Goal: Information Seeking & Learning: Compare options

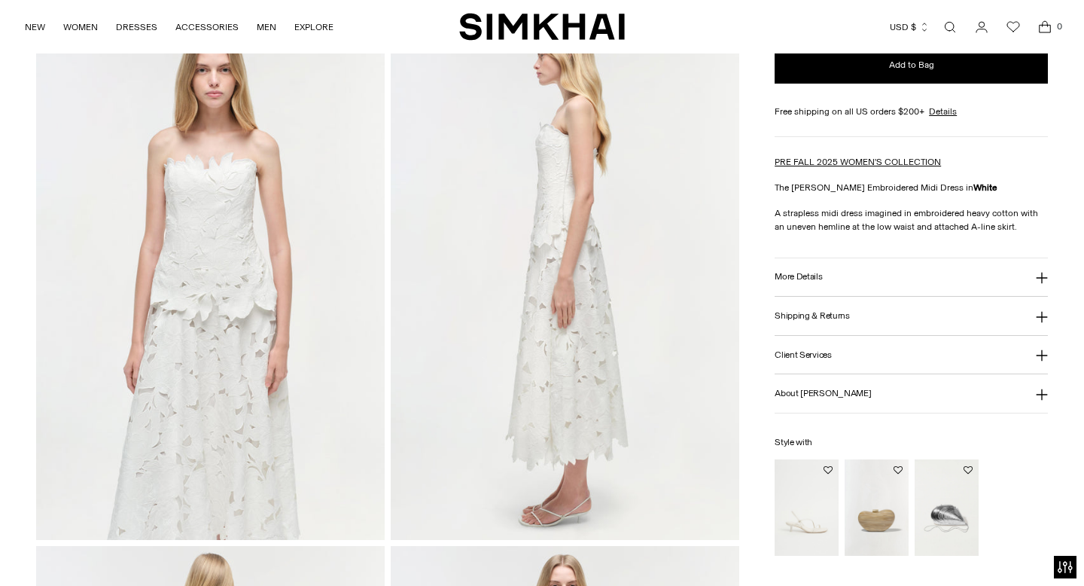
scroll to position [618, 0]
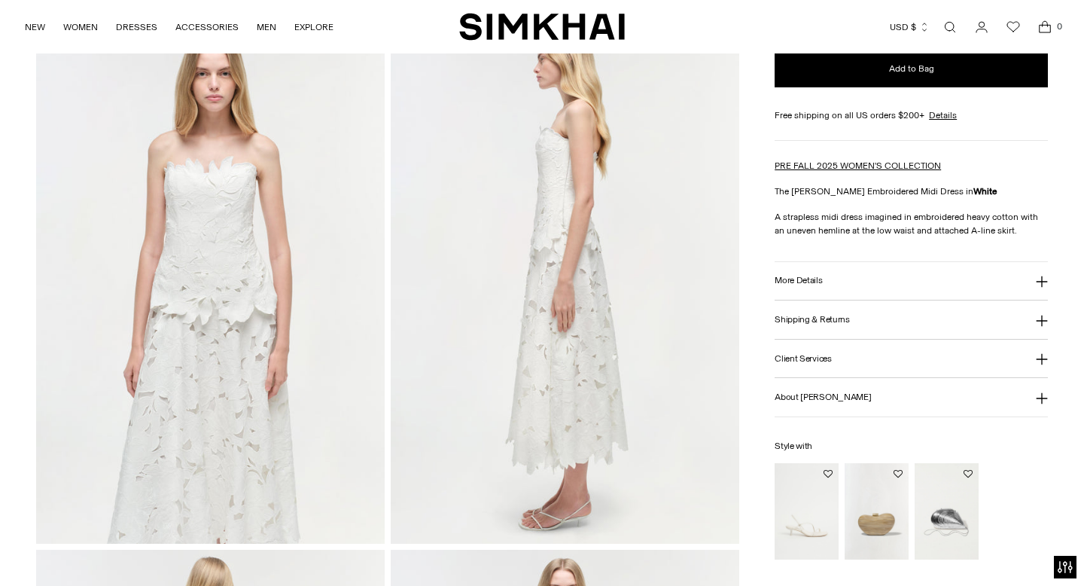
click at [977, 287] on button "More Details" at bounding box center [911, 281] width 273 height 38
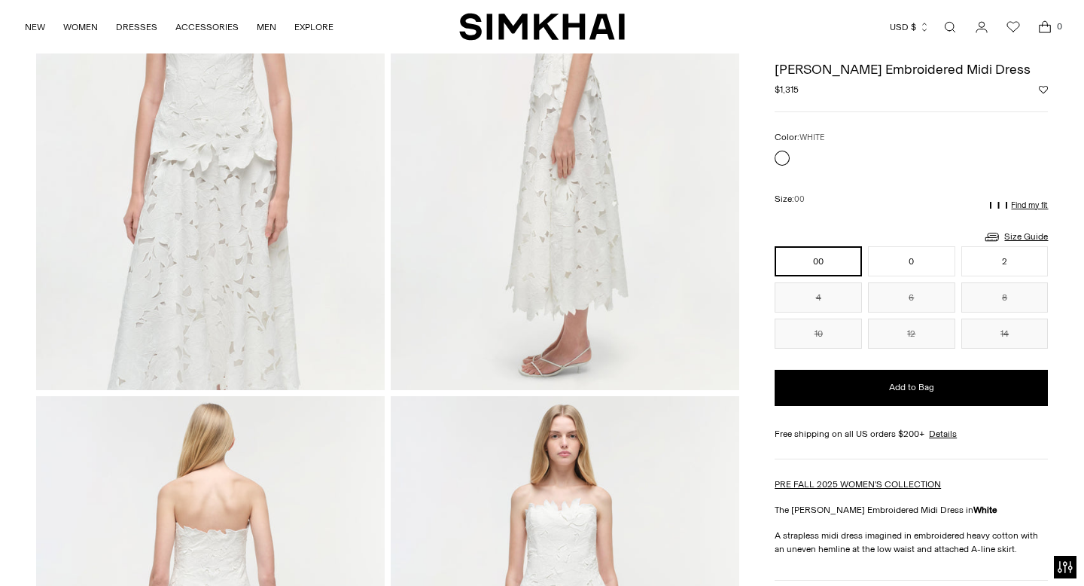
scroll to position [0, 0]
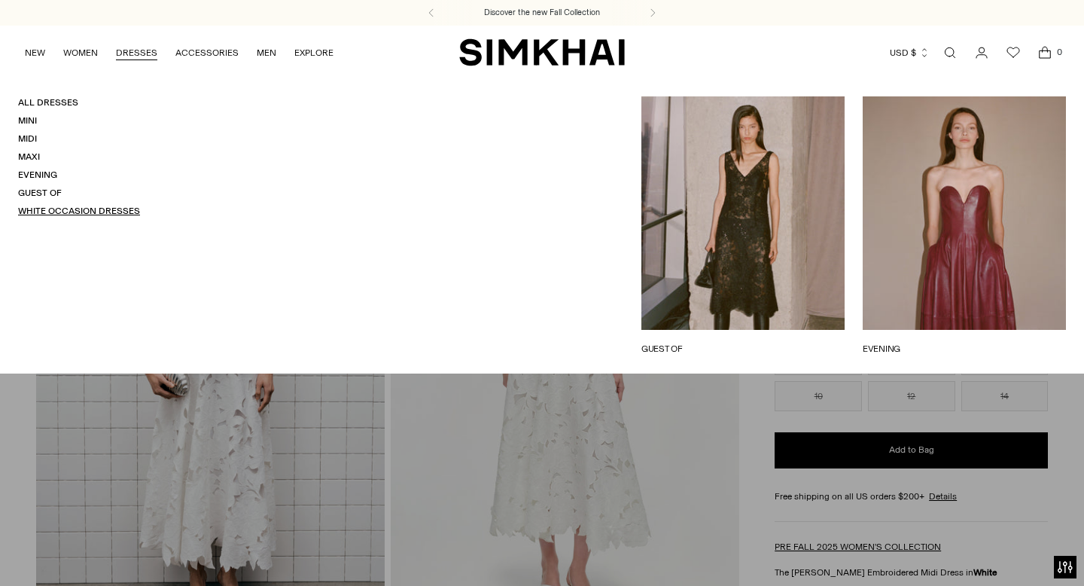
click at [56, 206] on link "White Occasion Dresses" at bounding box center [79, 211] width 122 height 11
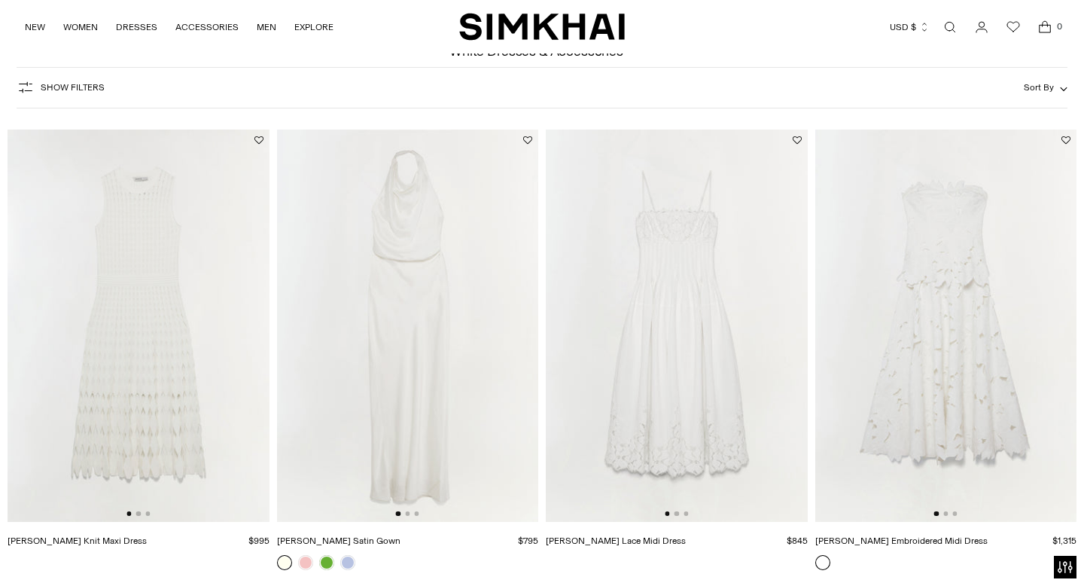
scroll to position [81, 0]
click at [707, 331] on img at bounding box center [677, 325] width 262 height 392
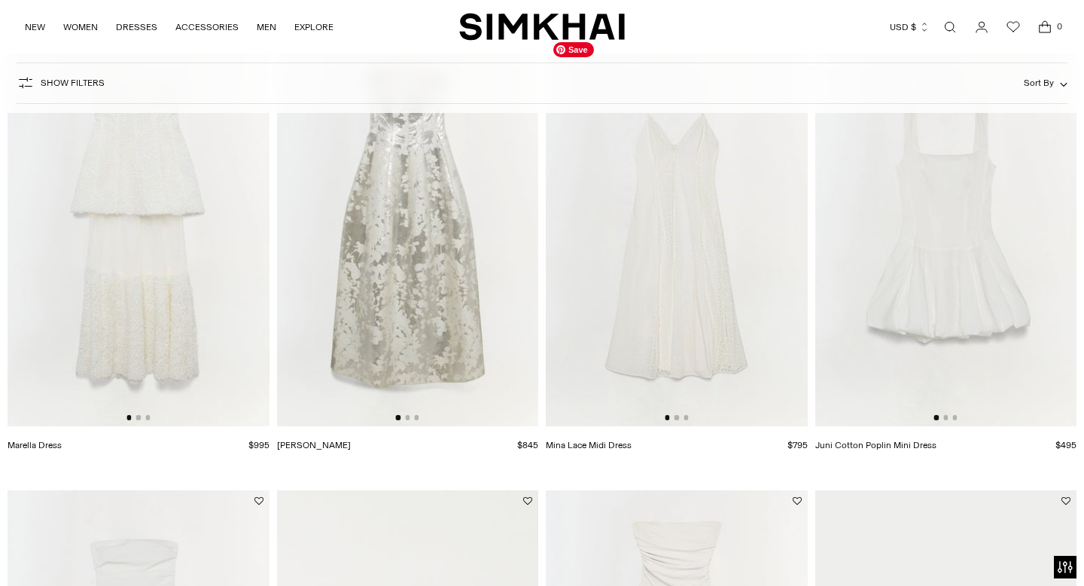
scroll to position [1590, 0]
click at [120, 291] on img at bounding box center [139, 231] width 262 height 392
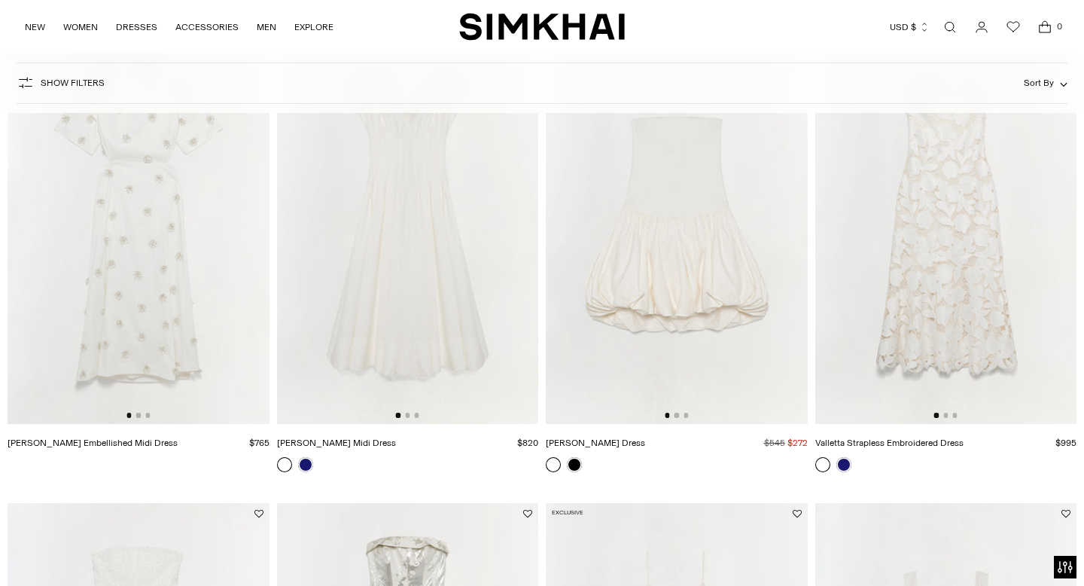
scroll to position [983, 0]
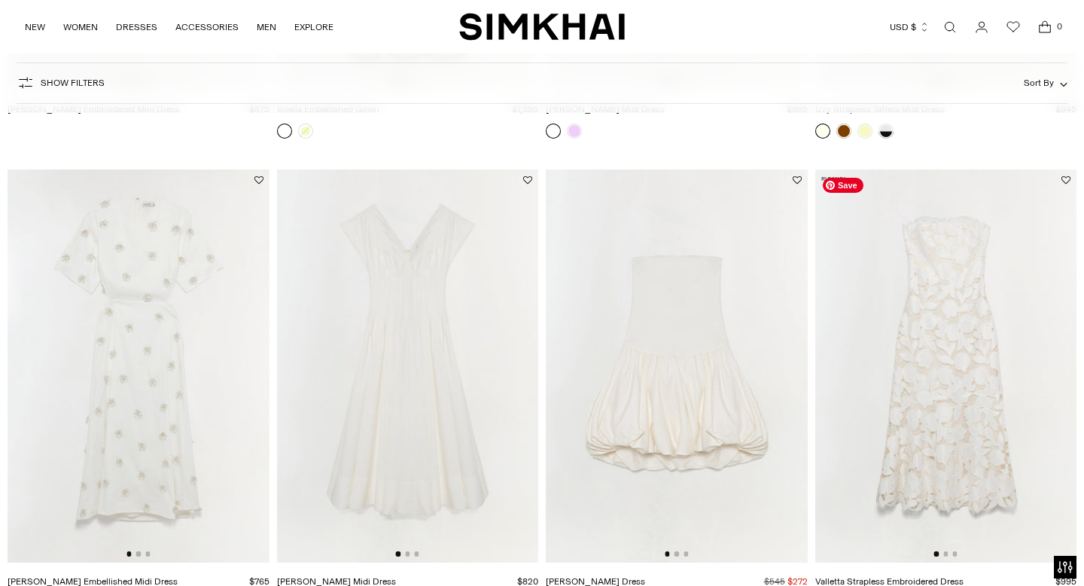
click at [972, 263] on img at bounding box center [947, 365] width 262 height 392
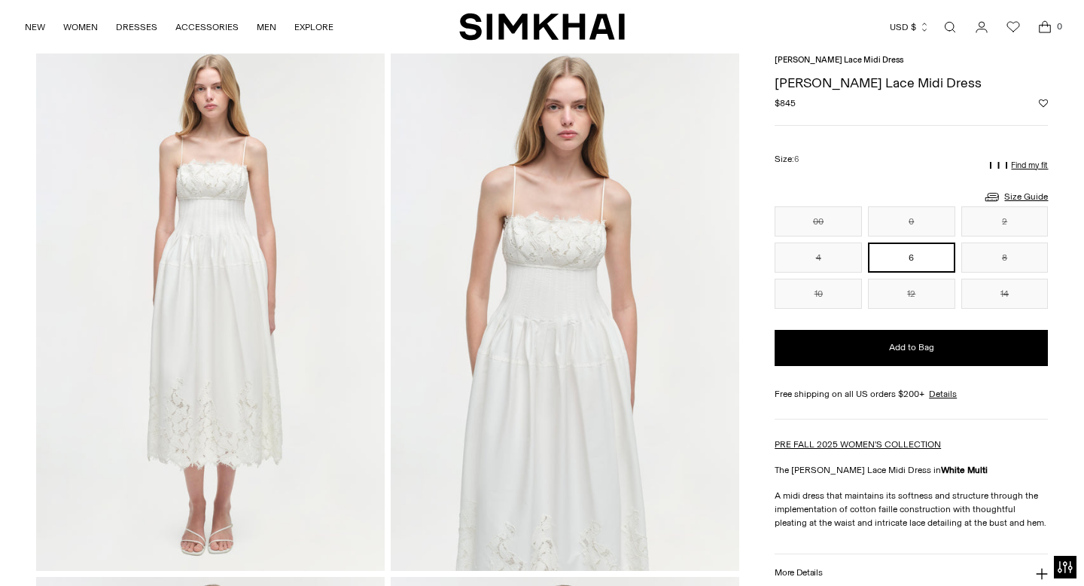
scroll to position [63, 0]
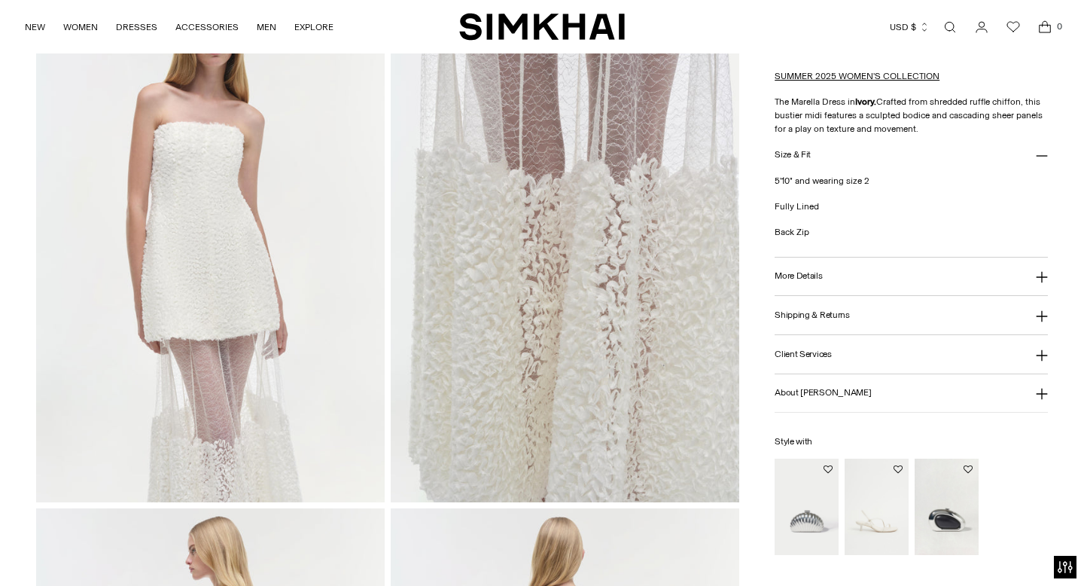
scroll to position [661, 0]
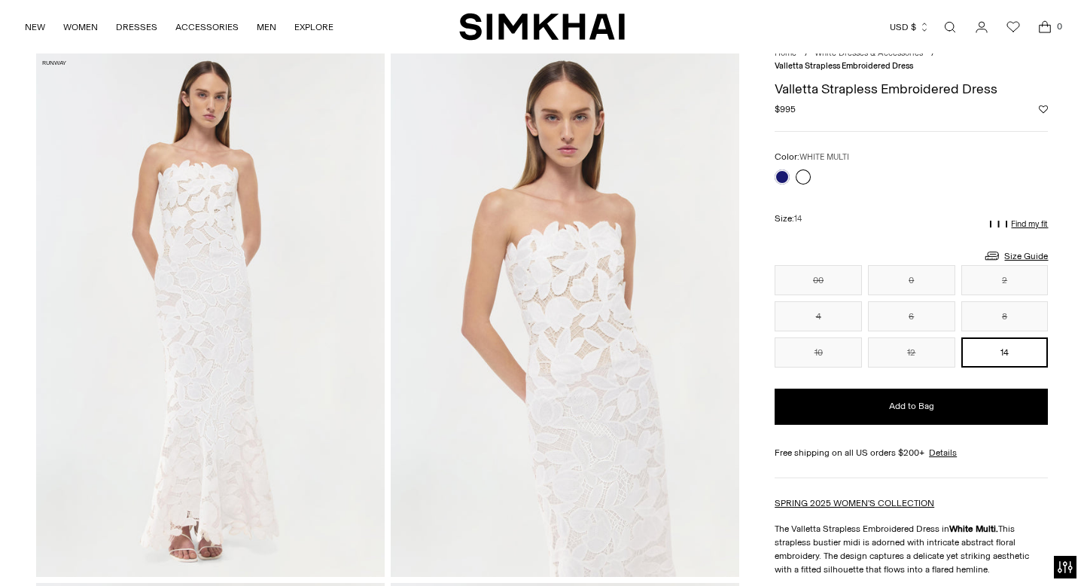
scroll to position [53, 0]
